Goal: Task Accomplishment & Management: Manage account settings

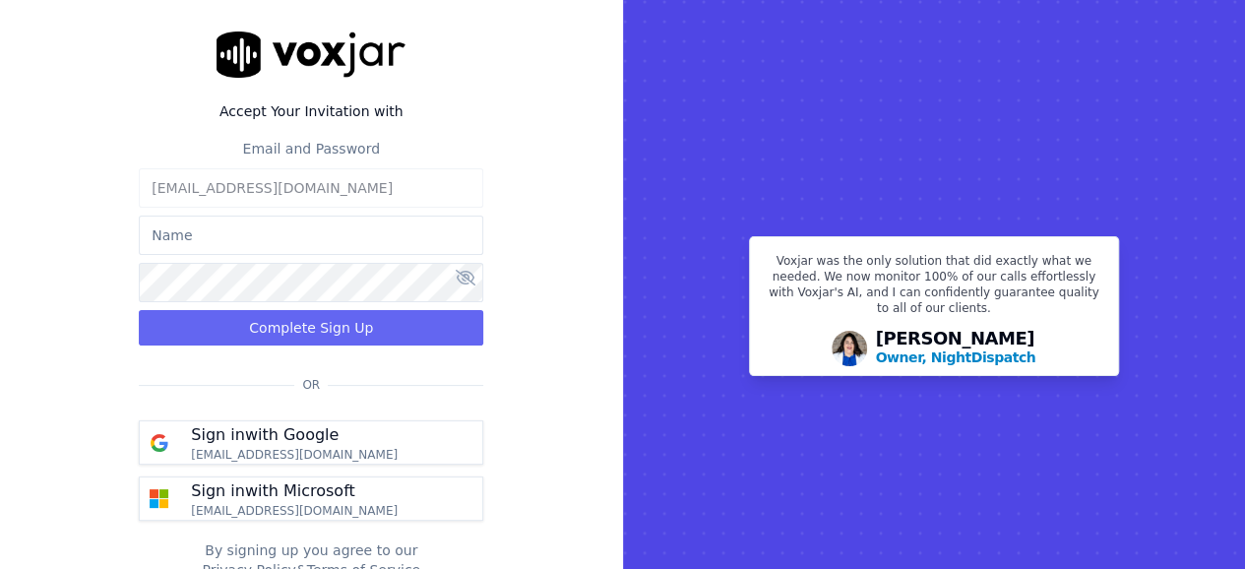
drag, startPoint x: 0, startPoint y: 0, endPoint x: 325, endPoint y: 233, distance: 399.8
click at [325, 233] on input "text" at bounding box center [311, 235] width 344 height 39
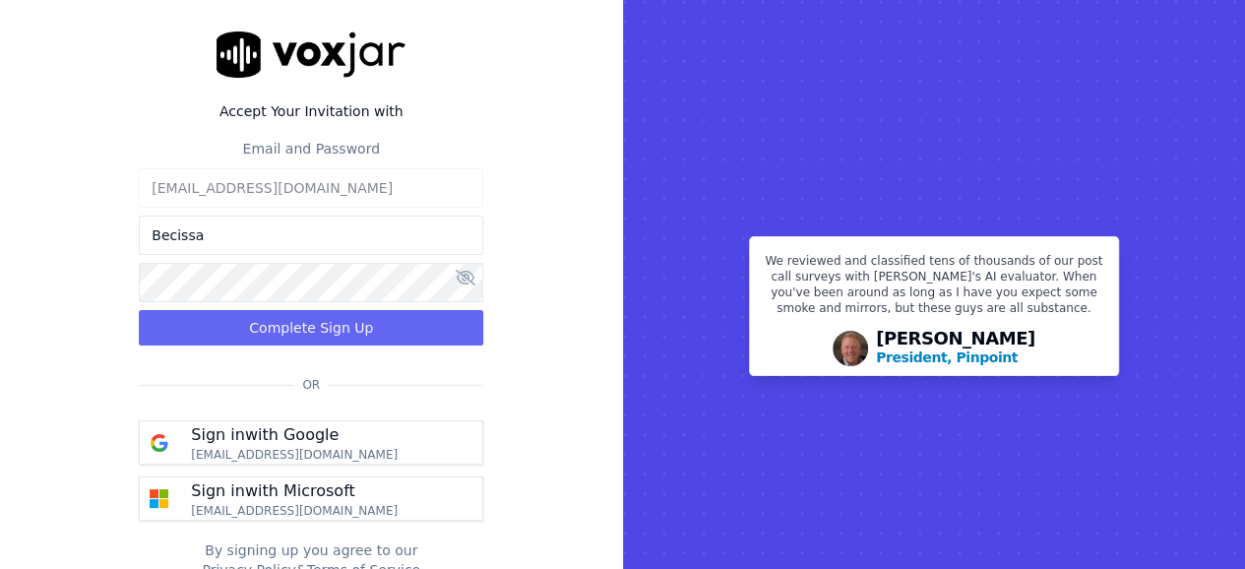
click at [295, 241] on input "Becissa" at bounding box center [311, 235] width 344 height 39
type input "Becissa"
drag, startPoint x: 295, startPoint y: 241, endPoint x: 124, endPoint y: 240, distance: 171.2
click at [124, 240] on div "Accept Your Invitation with Email and Password licences@mdfcommerce.com Becissa…" at bounding box center [311, 305] width 623 height 611
click at [229, 245] on input "text" at bounding box center [311, 235] width 344 height 39
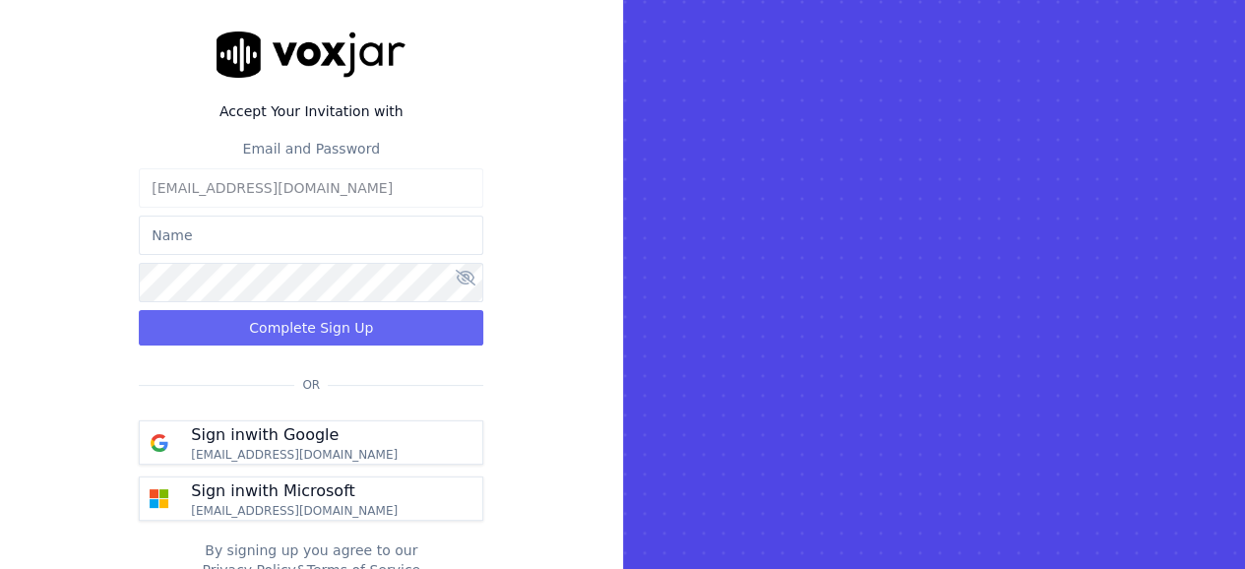
type input "[PERSON_NAME]"
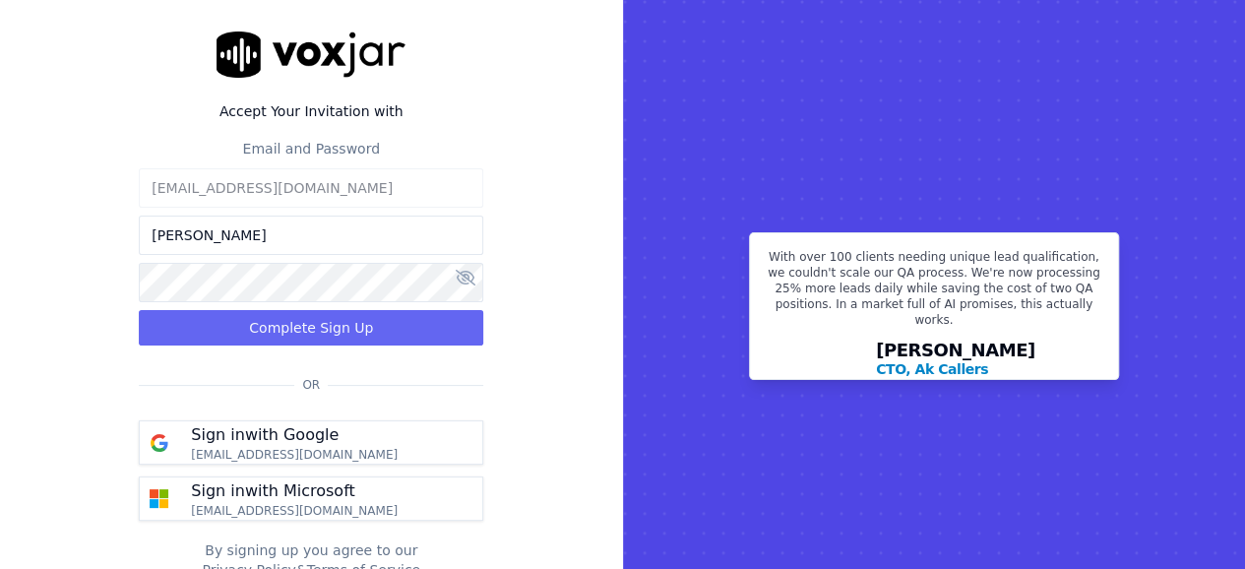
click at [42, 323] on div "Accept Your Invitation with Email and Password licences@mdfcommerce.com amel be…" at bounding box center [311, 305] width 623 height 611
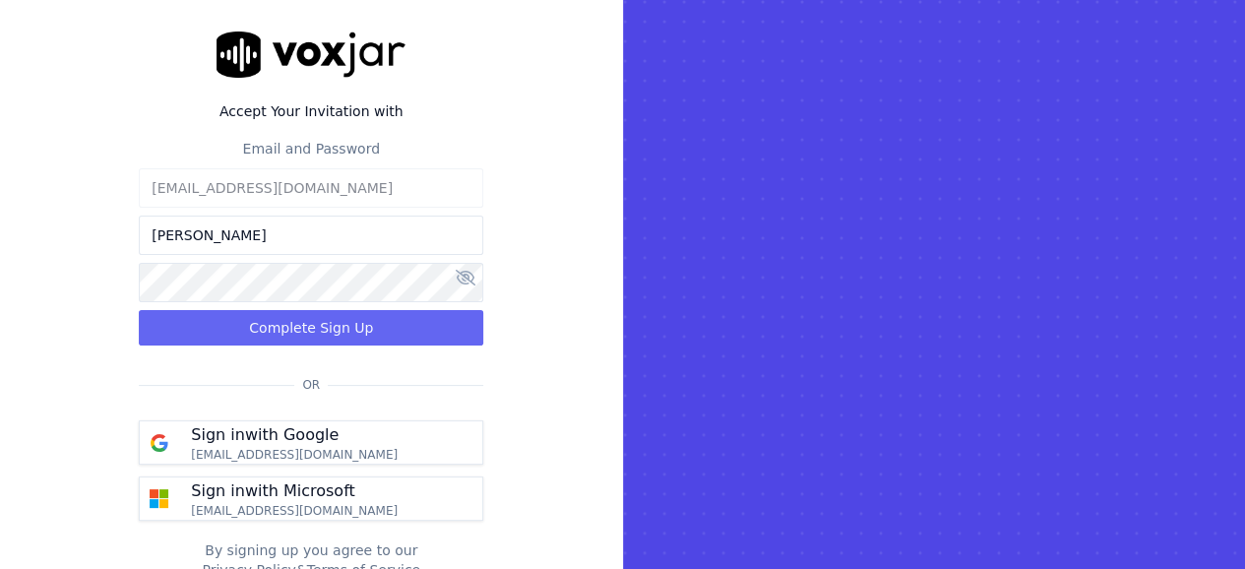
click at [473, 279] on icon at bounding box center [466, 278] width 20 height 16
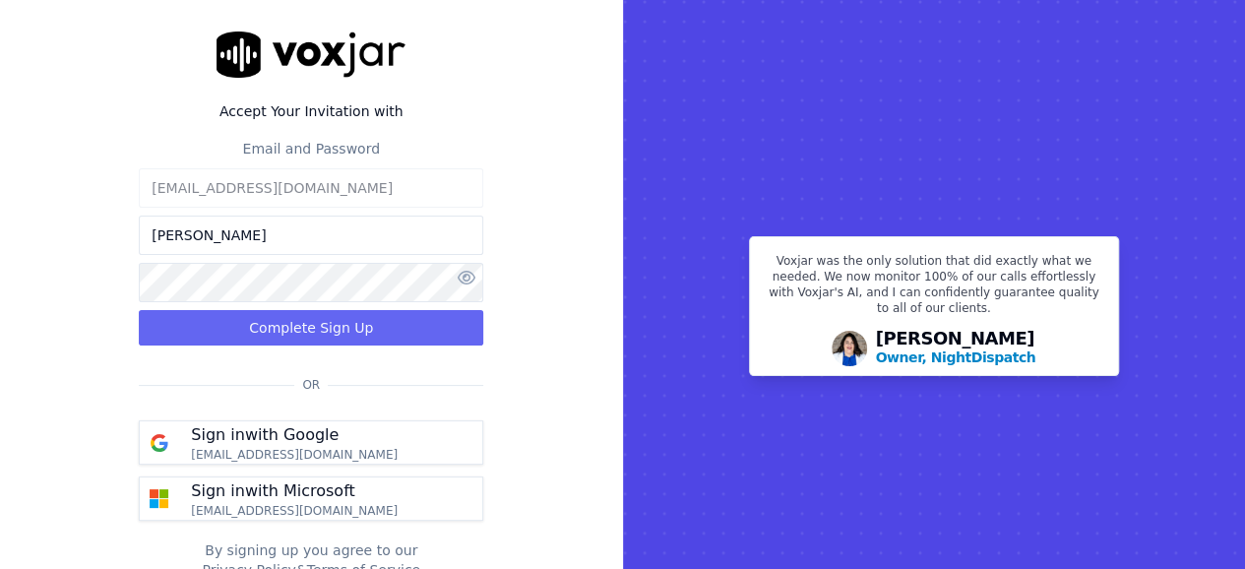
scroll to position [42, 0]
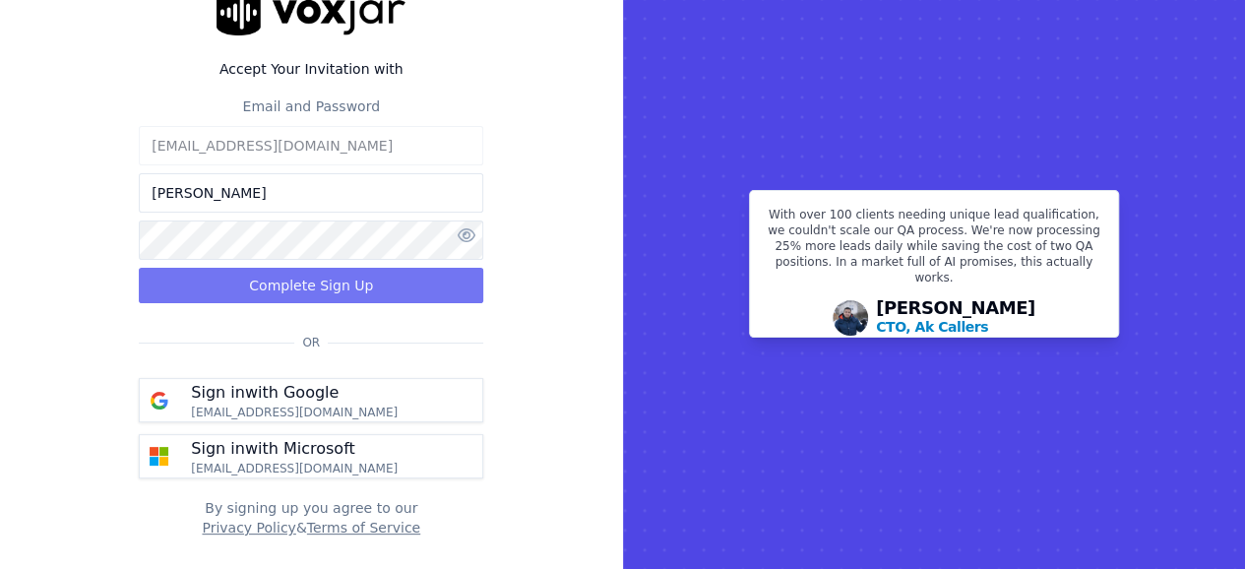
click at [364, 290] on button "Complete Sign Up" at bounding box center [311, 285] width 344 height 35
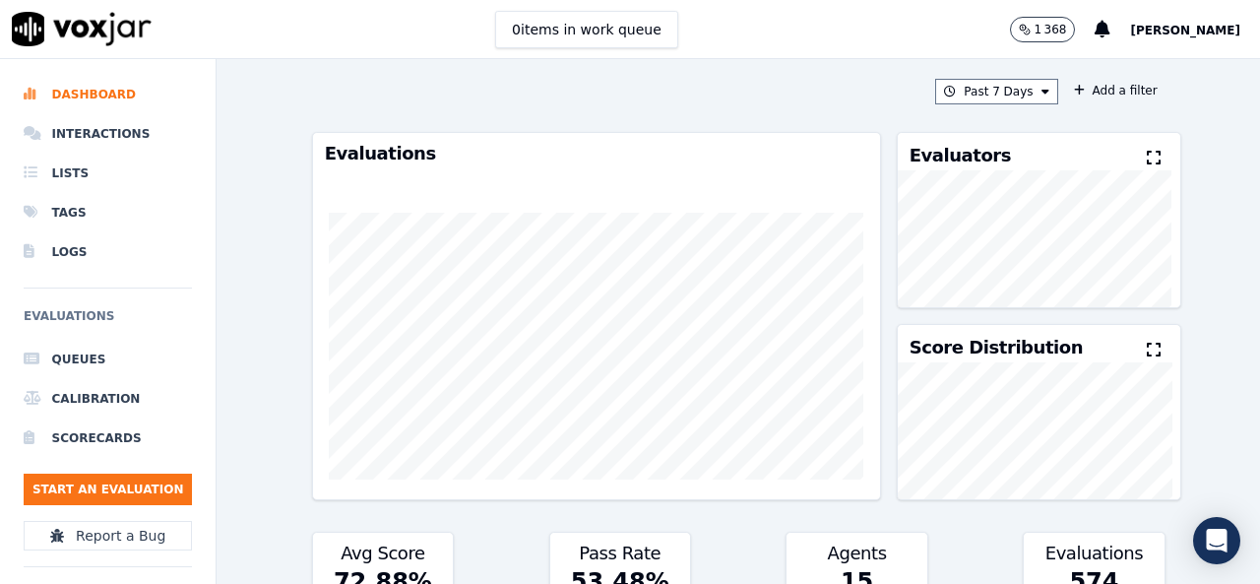
click at [1173, 36] on span "[PERSON_NAME]" at bounding box center [1185, 31] width 110 height 14
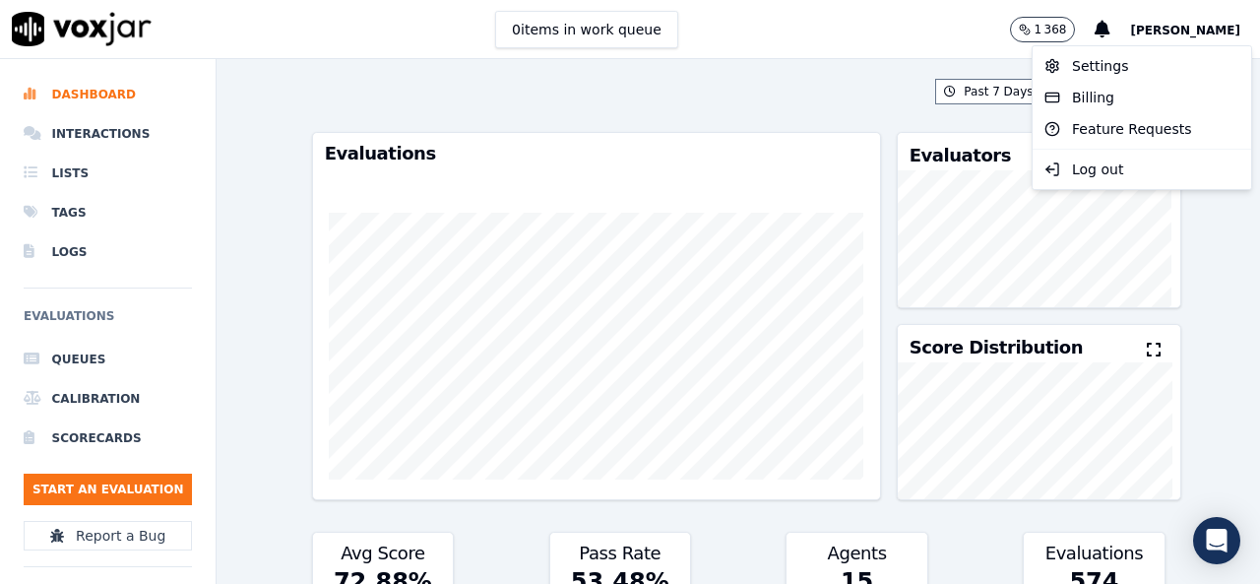
click at [804, 101] on div "Past 7 Days Add a filter" at bounding box center [738, 92] width 853 height 26
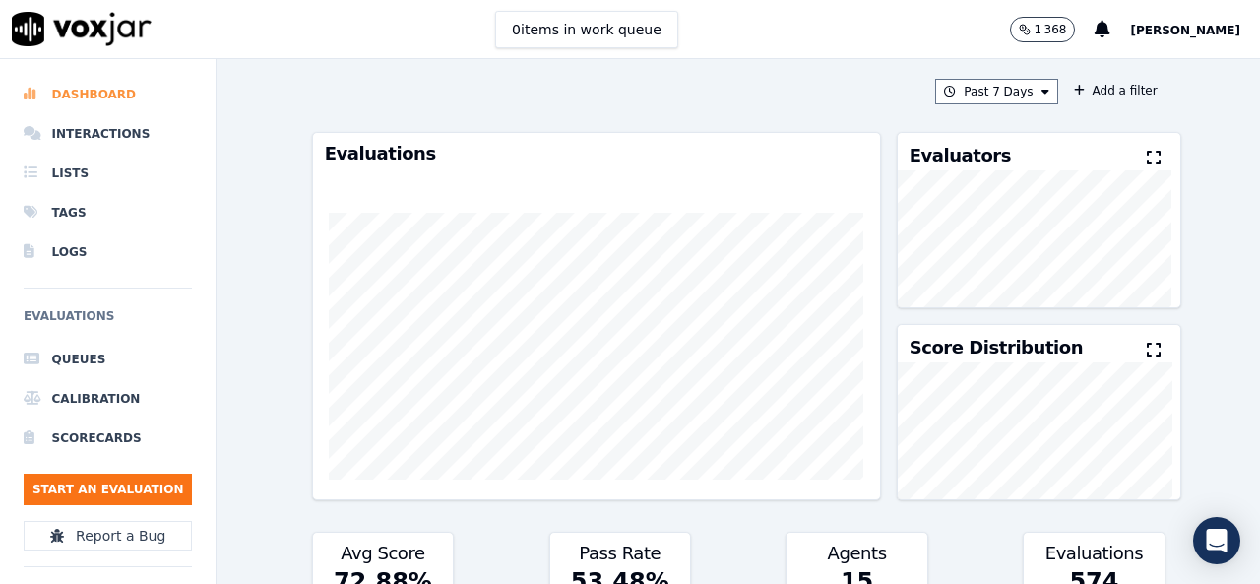
click at [92, 93] on li "Dashboard" at bounding box center [108, 94] width 168 height 39
click at [1201, 22] on button "[PERSON_NAME]" at bounding box center [1195, 30] width 130 height 24
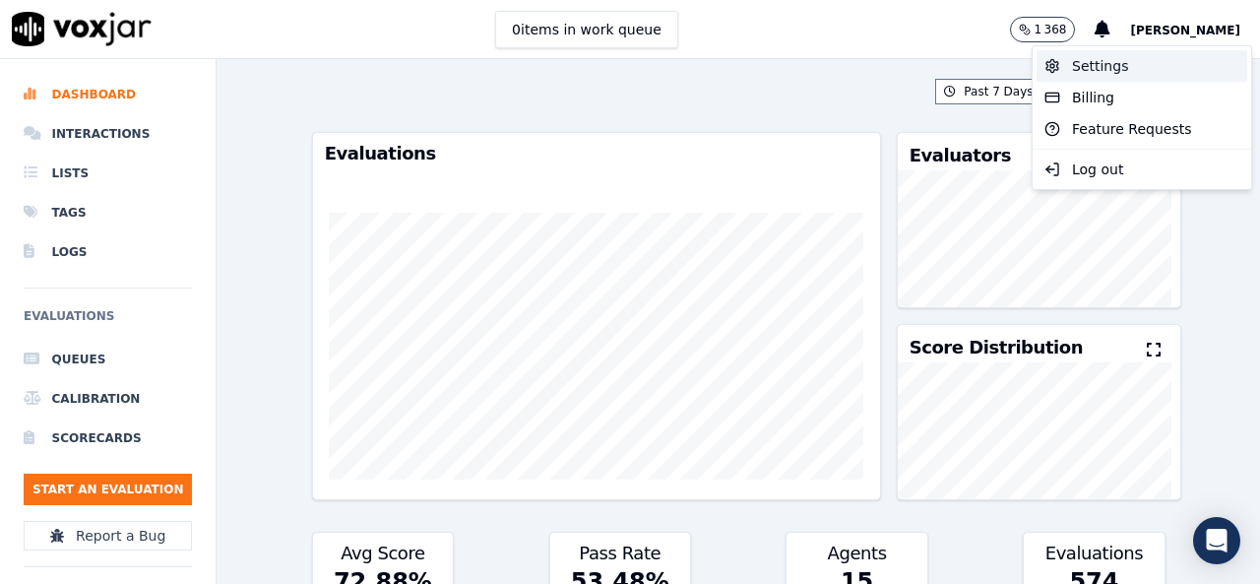
click at [1101, 73] on div "Settings" at bounding box center [1141, 65] width 211 height 31
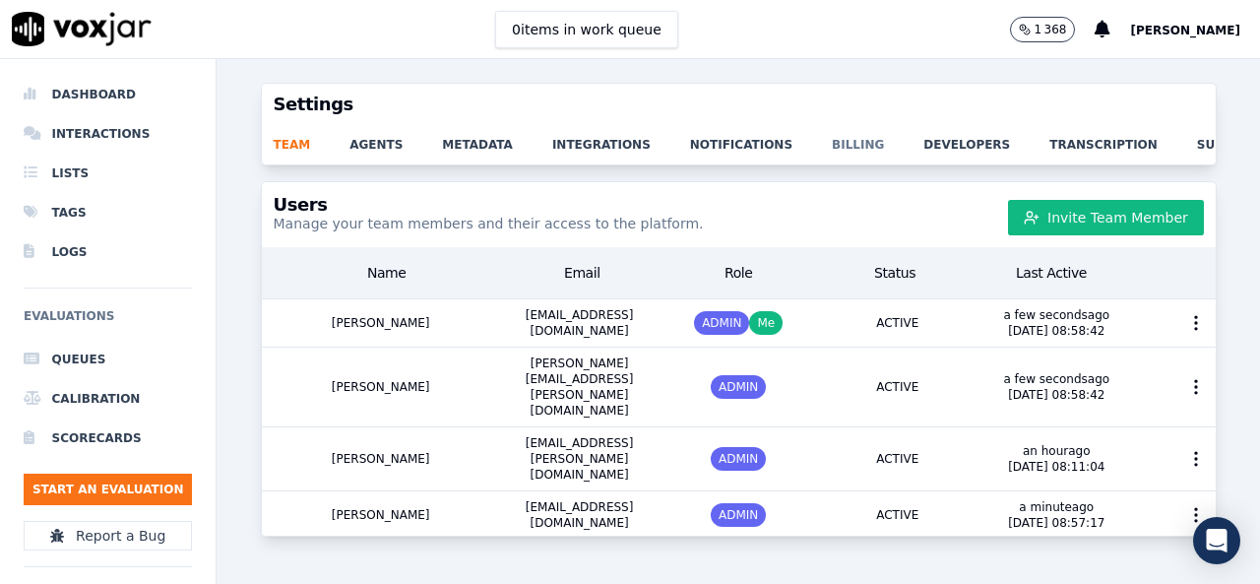
click at [832, 139] on link "billing" at bounding box center [878, 139] width 92 height 28
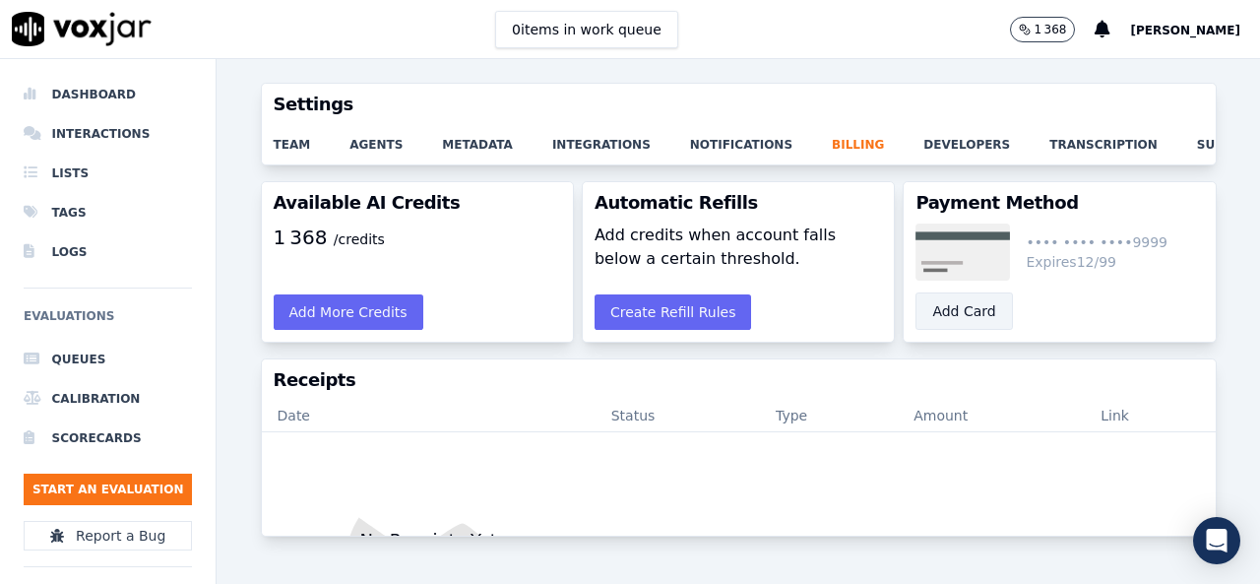
click at [952, 320] on button "Add Card" at bounding box center [963, 310] width 96 height 37
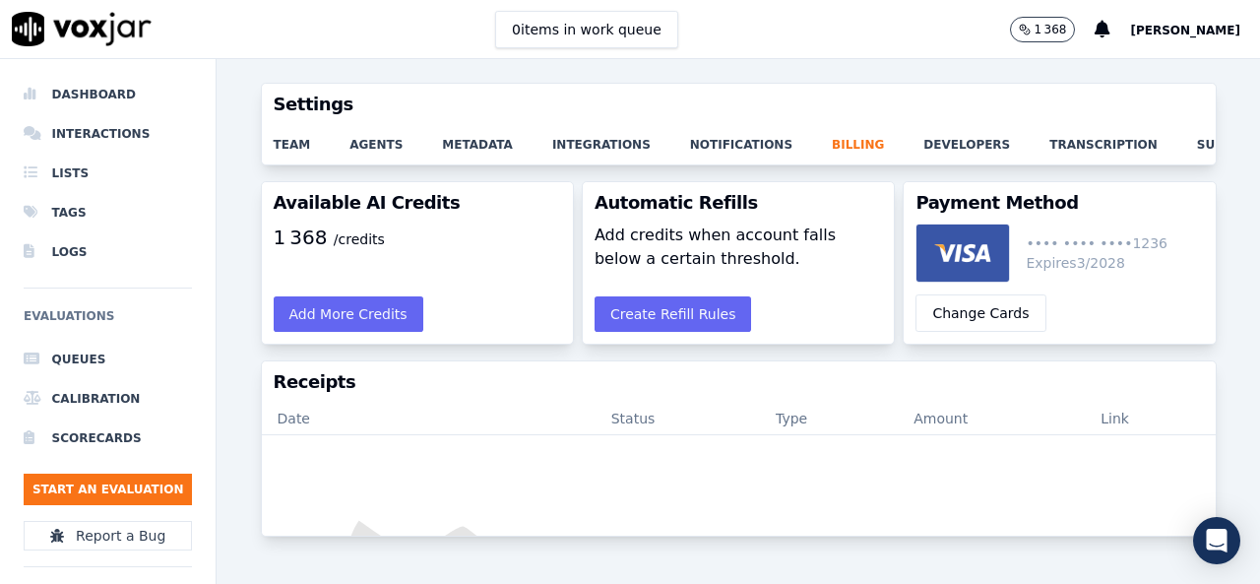
click at [1183, 31] on span "[PERSON_NAME]" at bounding box center [1185, 31] width 110 height 14
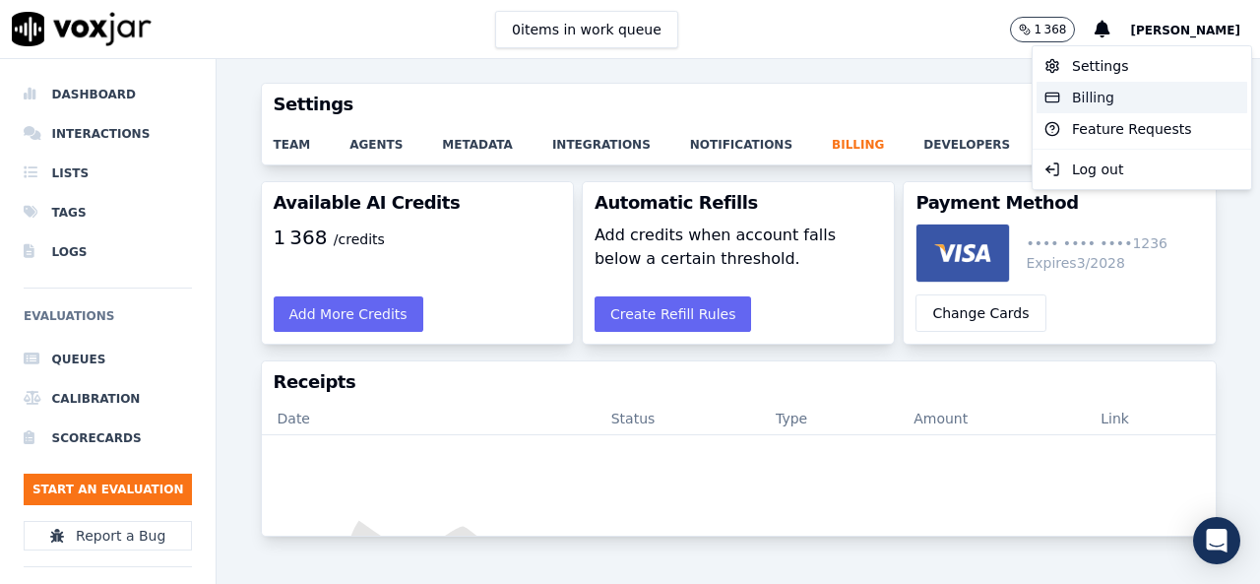
click at [1091, 97] on div "Billing" at bounding box center [1141, 97] width 211 height 31
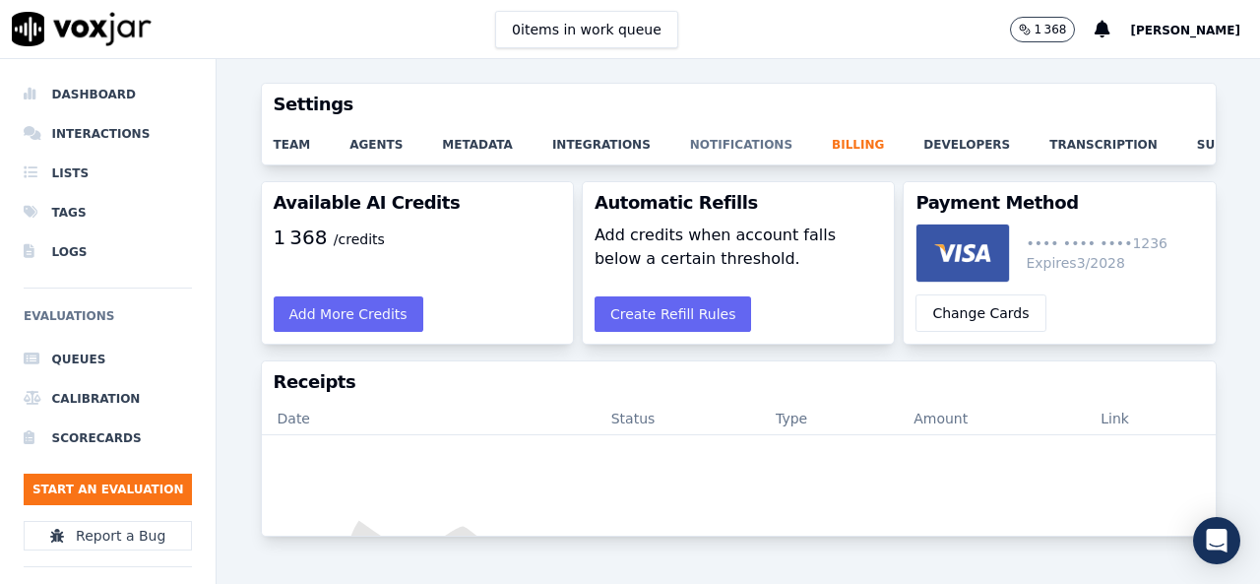
click at [690, 143] on link "notifications" at bounding box center [761, 139] width 142 height 28
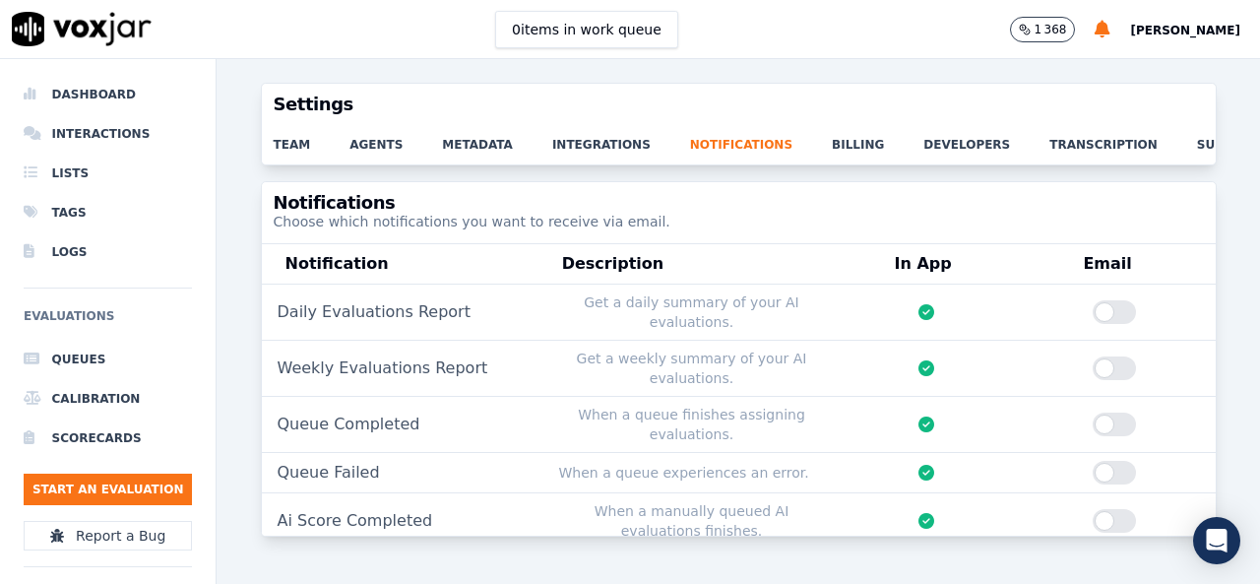
click at [1200, 37] on span "[PERSON_NAME]" at bounding box center [1185, 31] width 110 height 14
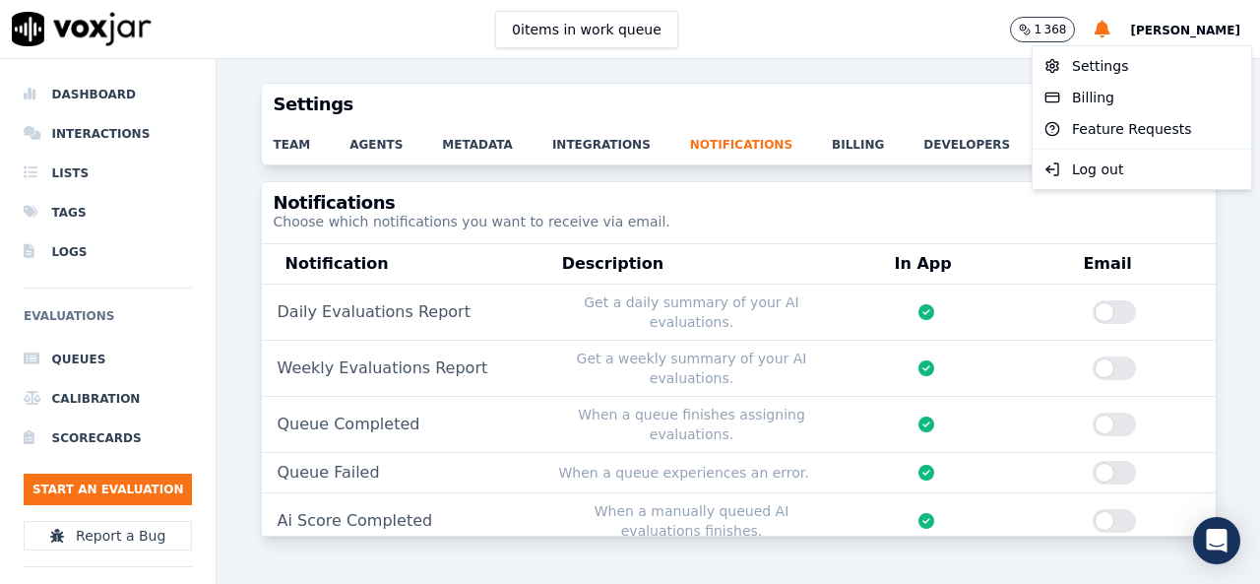
click at [809, 35] on div "0 items in work queue 1 368 amel becissa" at bounding box center [630, 29] width 1260 height 59
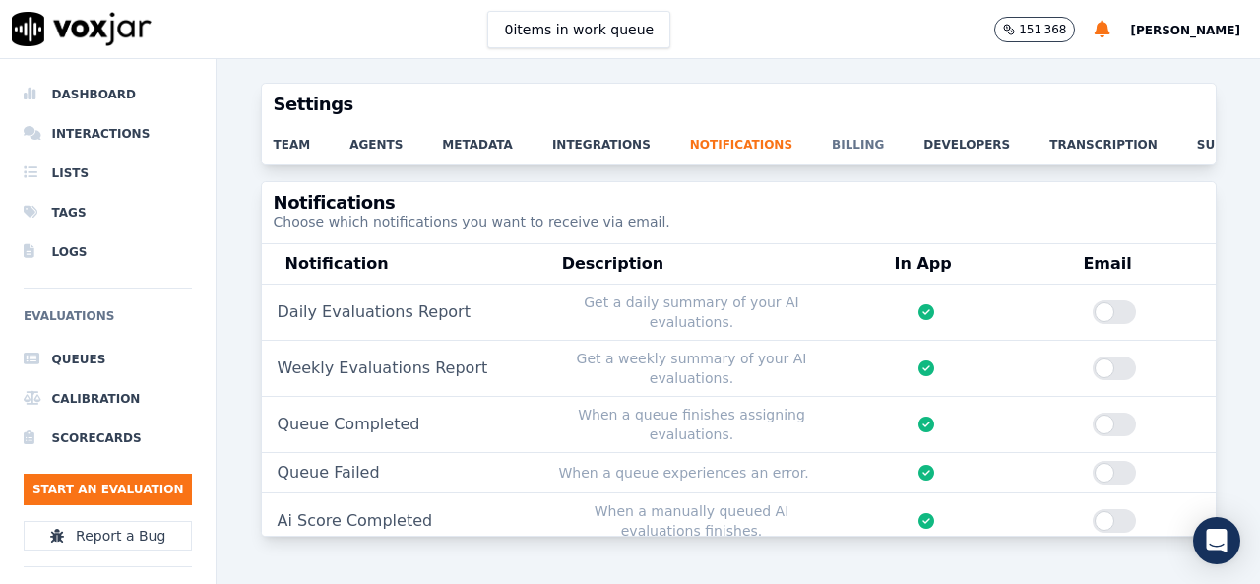
click at [832, 140] on link "billing" at bounding box center [878, 139] width 92 height 28
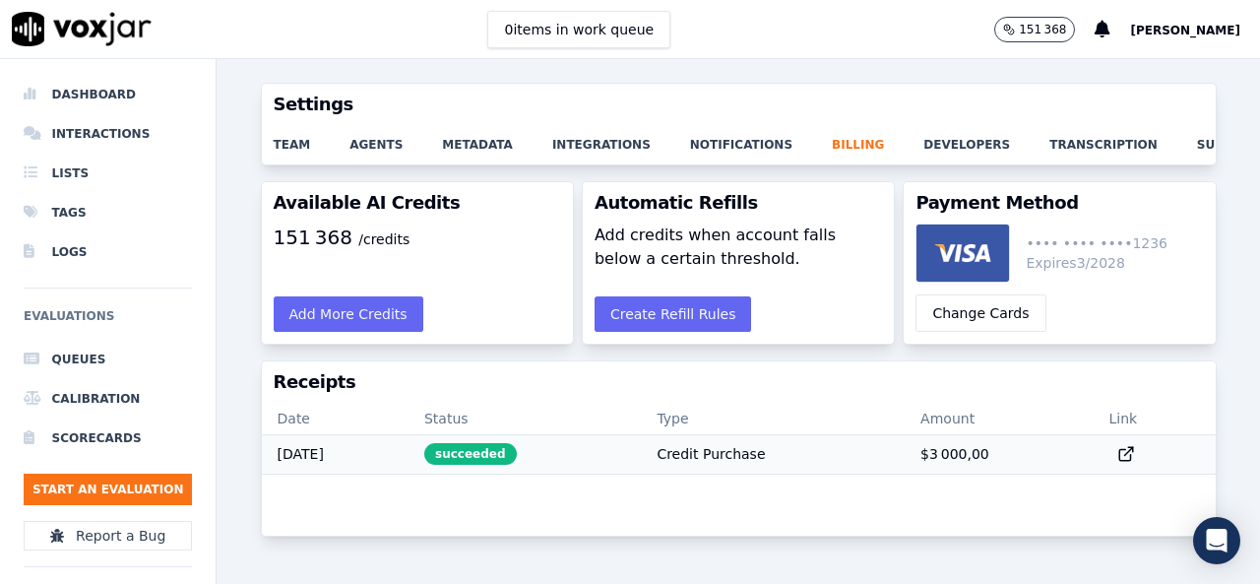
click at [507, 464] on span "succeeded" at bounding box center [470, 454] width 93 height 22
click at [1117, 461] on icon at bounding box center [1126, 454] width 18 height 18
click at [1181, 27] on span "[PERSON_NAME]" at bounding box center [1185, 31] width 110 height 14
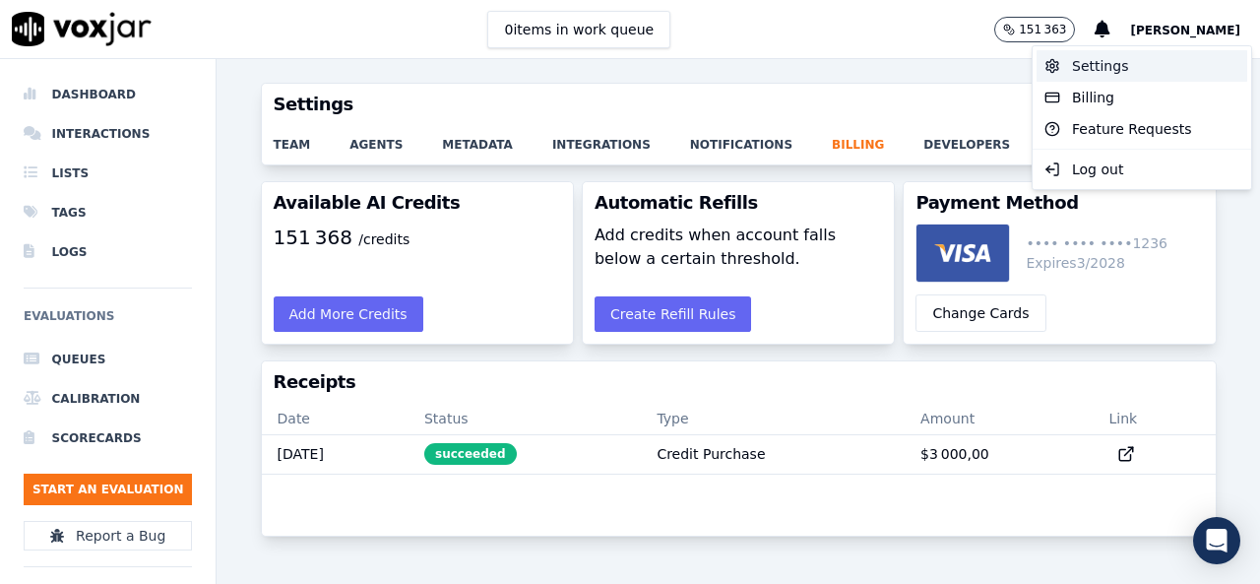
click at [1100, 68] on div "Settings" at bounding box center [1141, 65] width 211 height 31
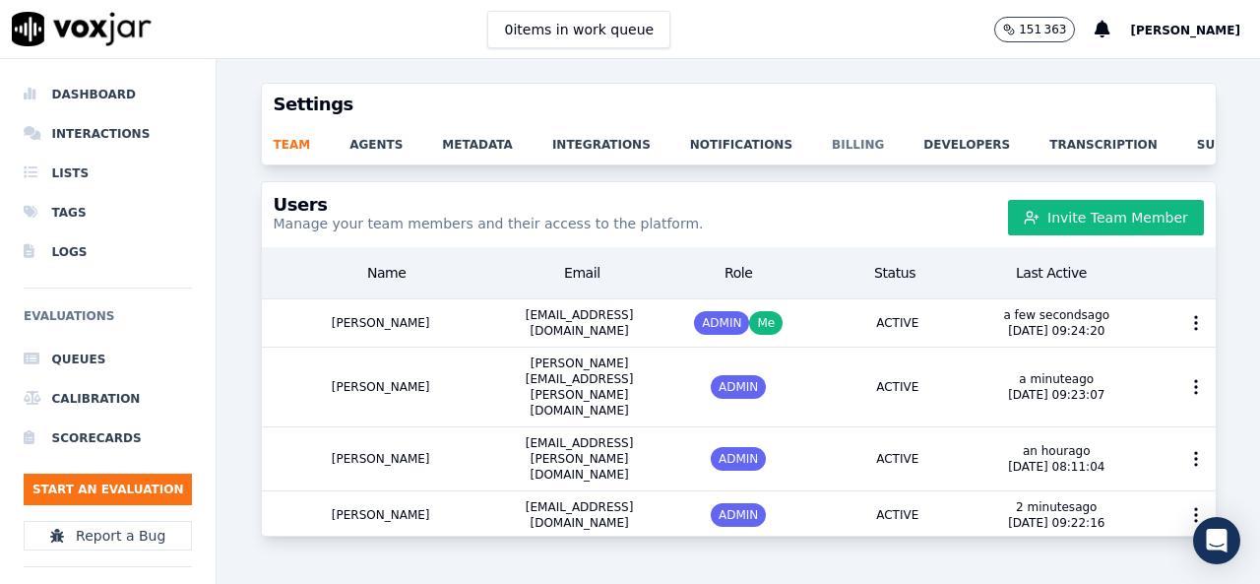
click at [832, 149] on link "billing" at bounding box center [878, 139] width 92 height 28
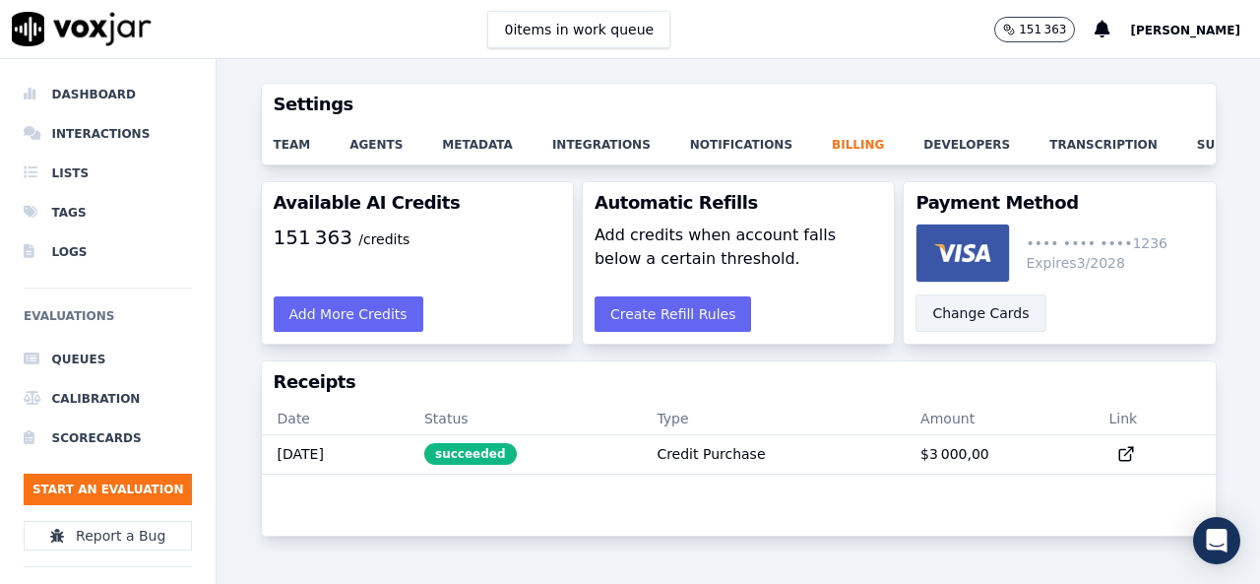
click at [970, 332] on button "Change Cards" at bounding box center [980, 312] width 130 height 37
click at [1191, 30] on span "[PERSON_NAME]" at bounding box center [1185, 31] width 110 height 14
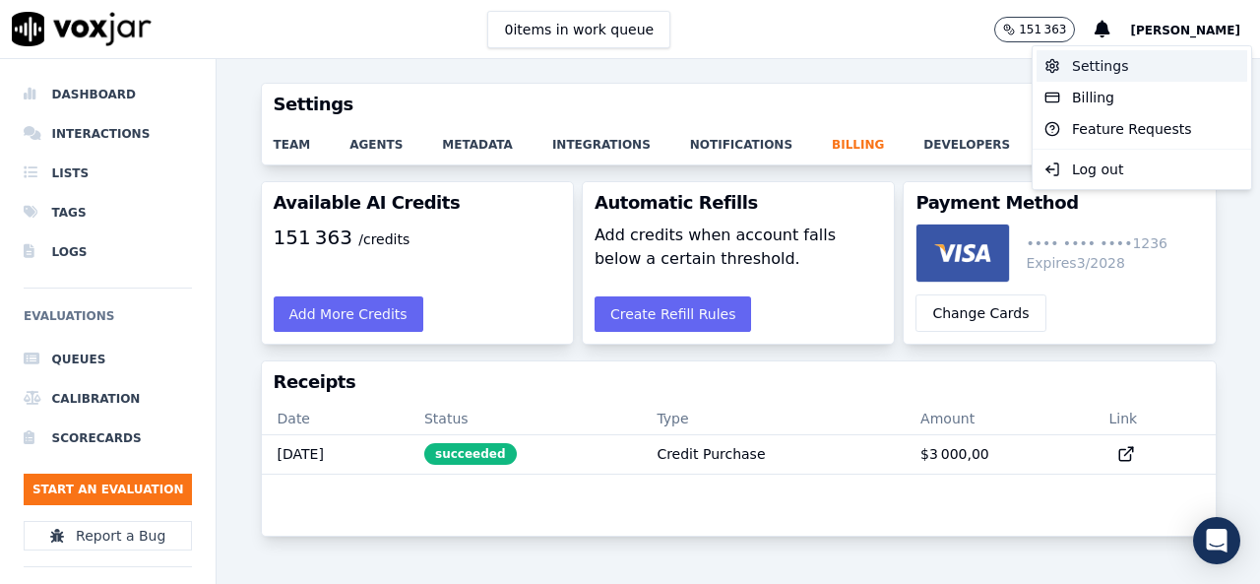
click at [1109, 72] on div "Settings" at bounding box center [1141, 65] width 211 height 31
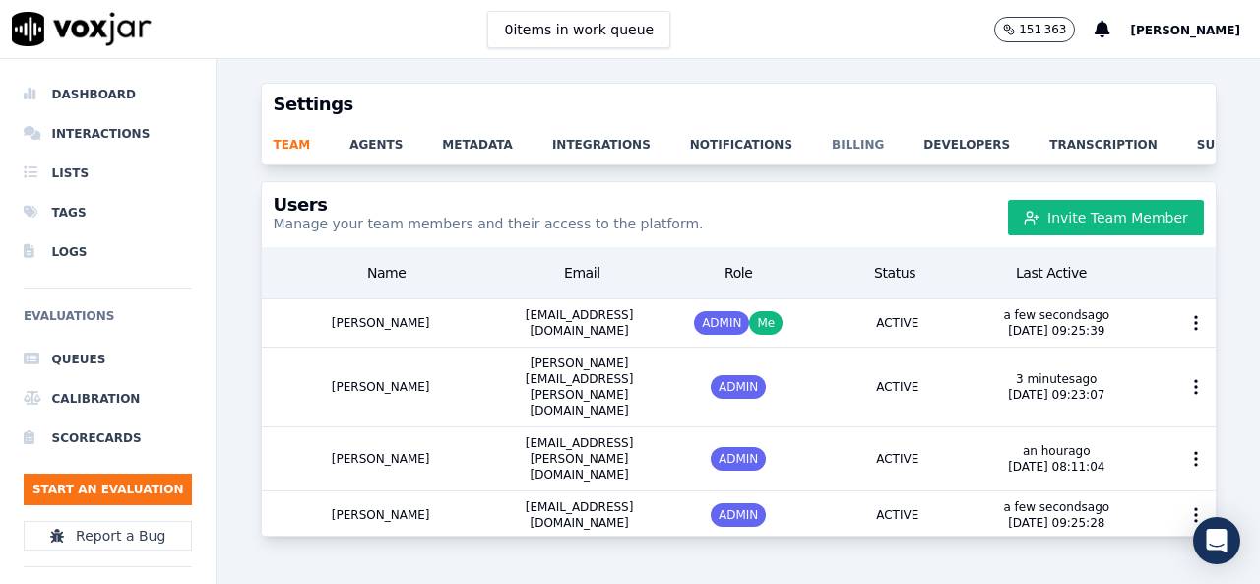
click at [832, 147] on link "billing" at bounding box center [878, 139] width 92 height 28
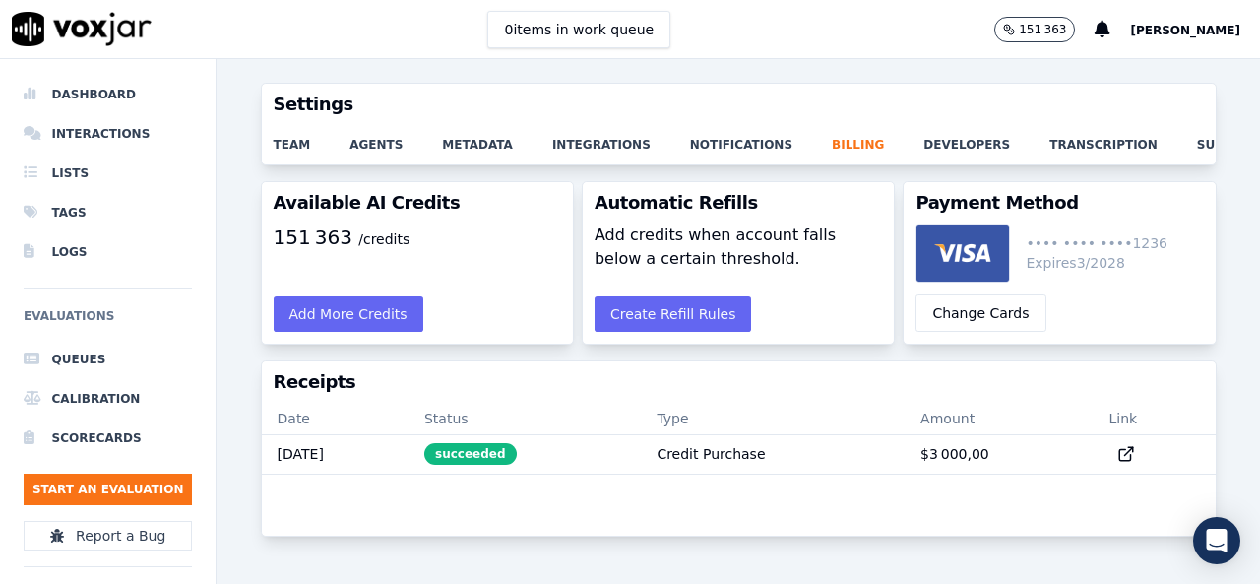
click at [1206, 36] on span "[PERSON_NAME]" at bounding box center [1185, 31] width 110 height 14
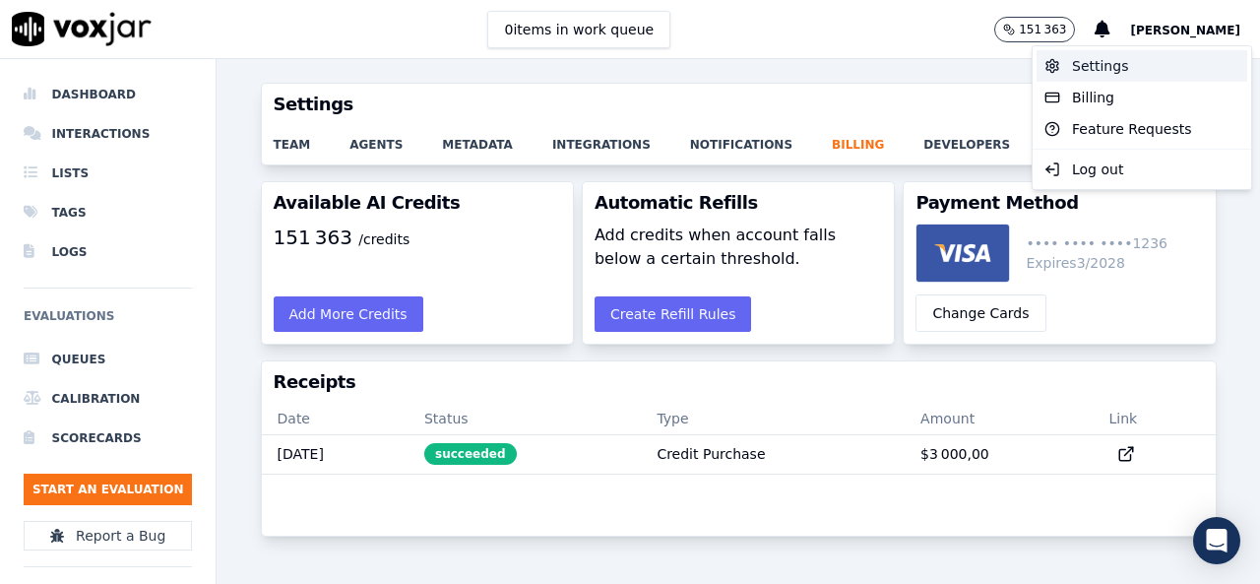
click at [1138, 69] on div "Settings" at bounding box center [1141, 65] width 211 height 31
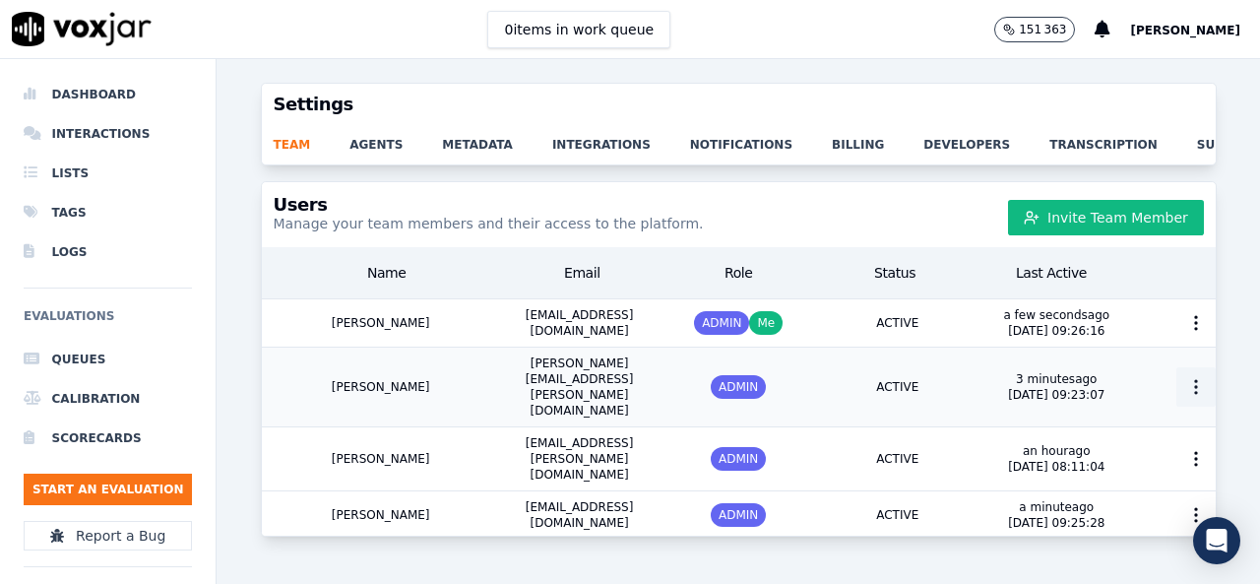
click at [1186, 383] on icon "button" at bounding box center [1196, 387] width 20 height 20
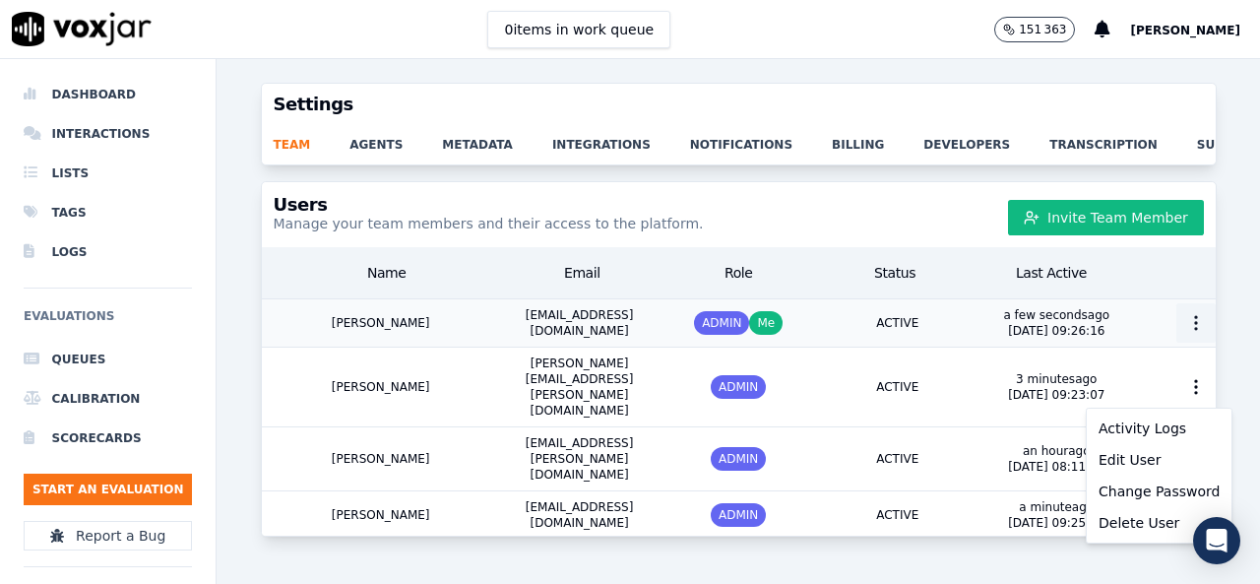
click at [1195, 324] on circle "button" at bounding box center [1196, 323] width 2 height 2
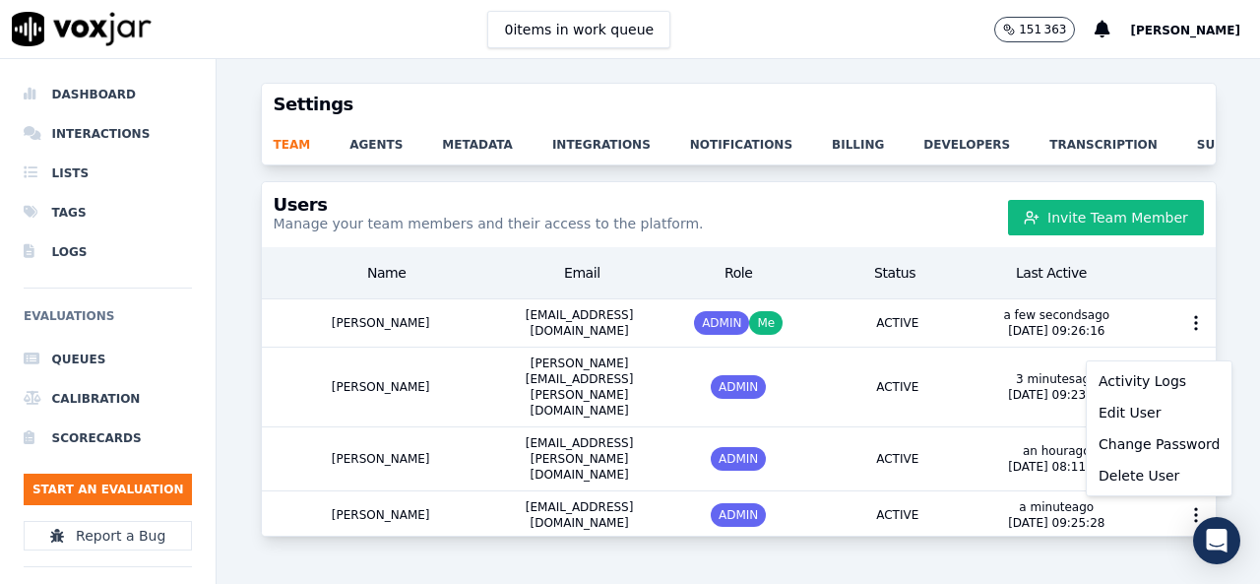
click at [835, 534] on div "Settings team agents metadata integrations notifications billing developers tra…" at bounding box center [737, 321] width 1043 height 525
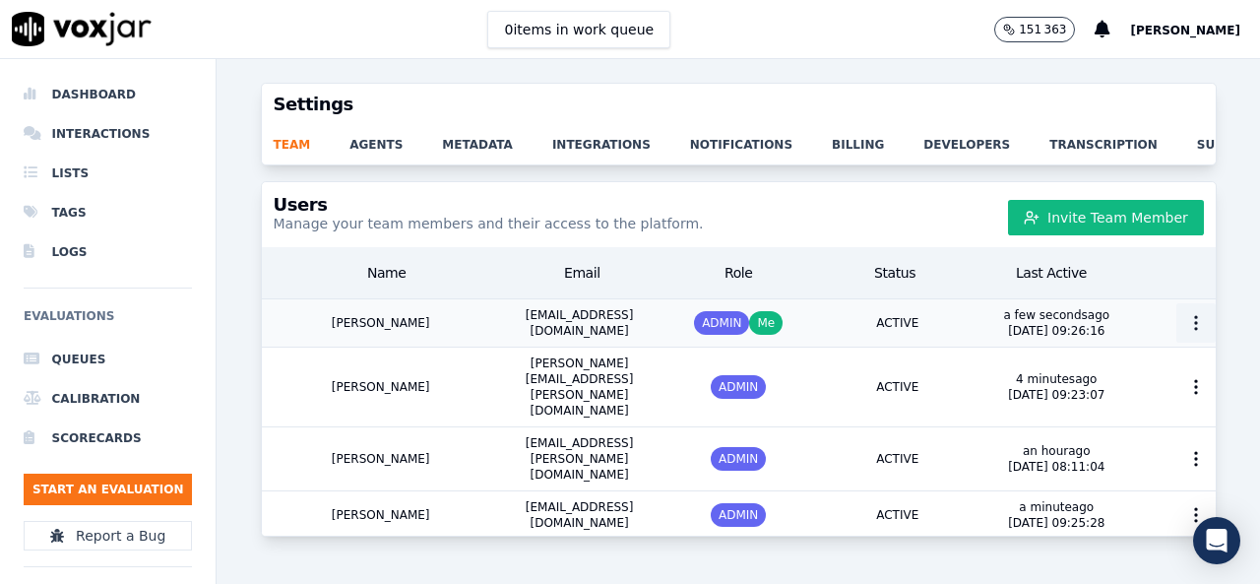
click at [1195, 324] on circle "button" at bounding box center [1196, 323] width 2 height 2
